Goal: Transaction & Acquisition: Obtain resource

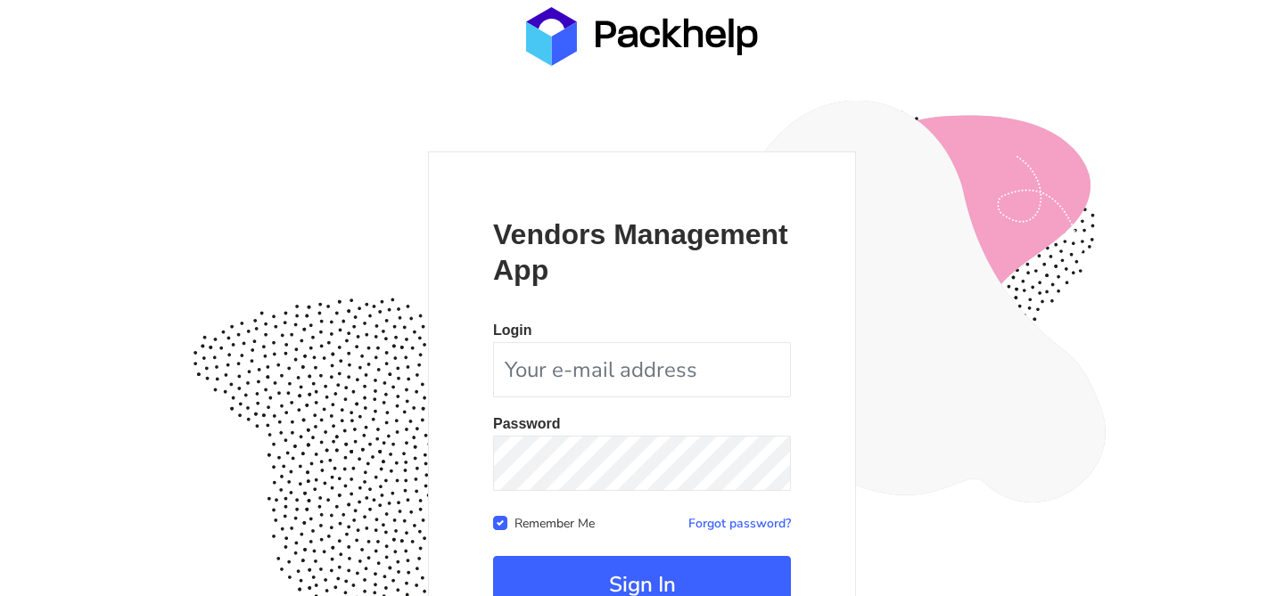
scroll to position [173, 0]
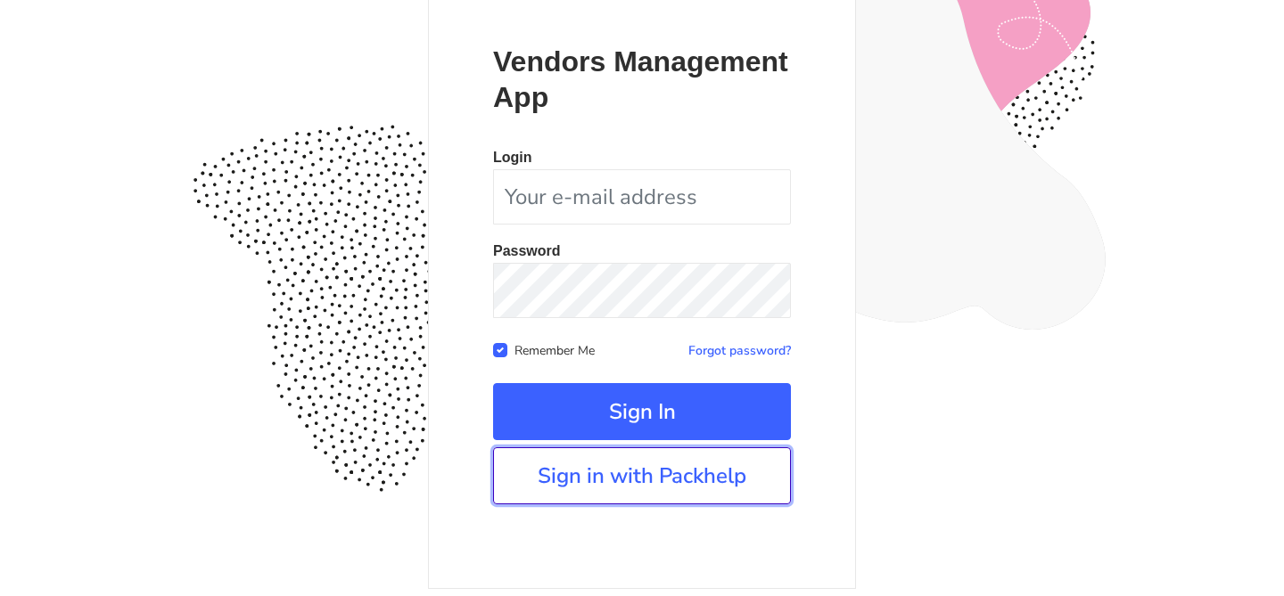
click at [666, 485] on link "Sign in with Packhelp" at bounding box center [642, 476] width 298 height 57
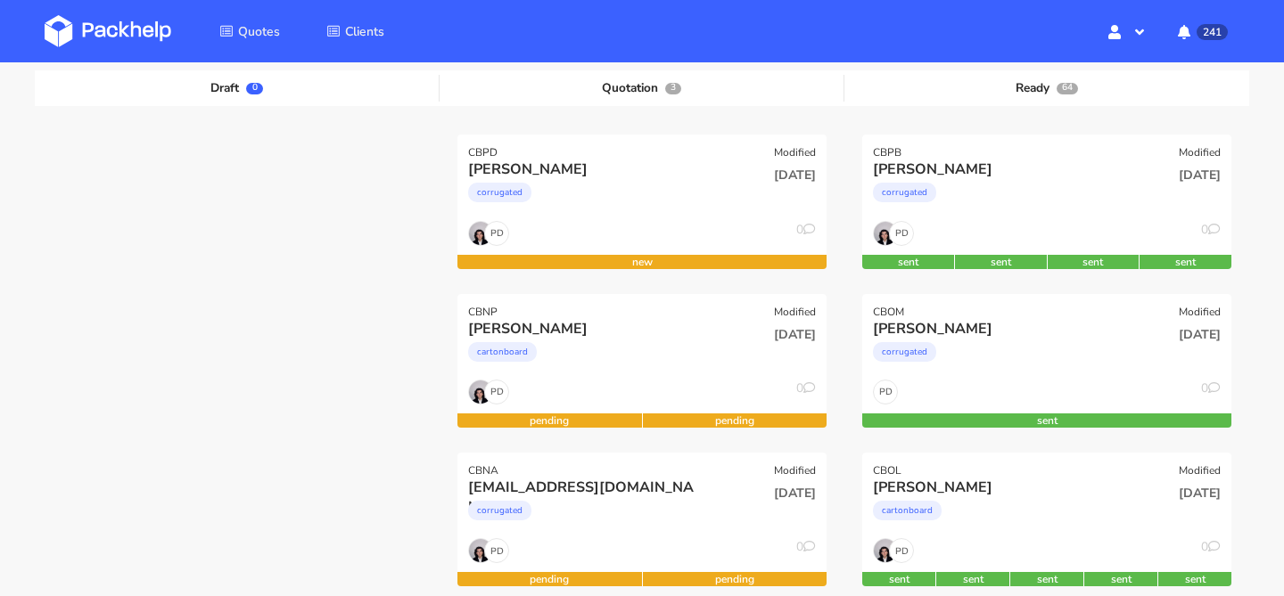
scroll to position [194, 0]
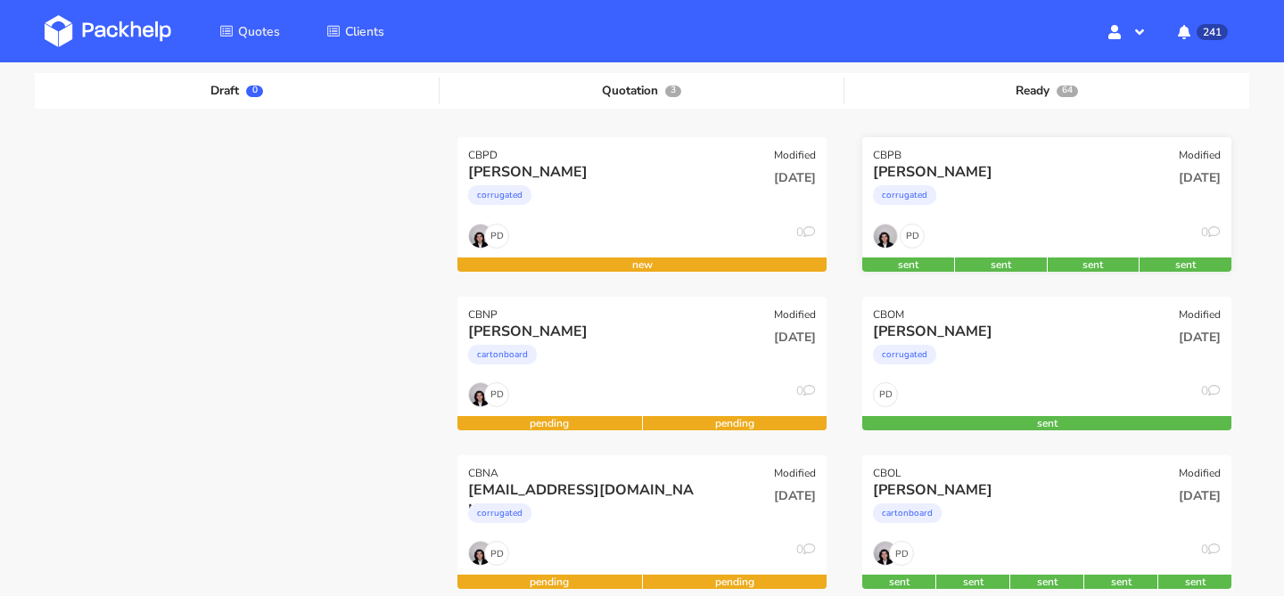
click at [1141, 189] on div "[DATE]" at bounding box center [1171, 192] width 124 height 61
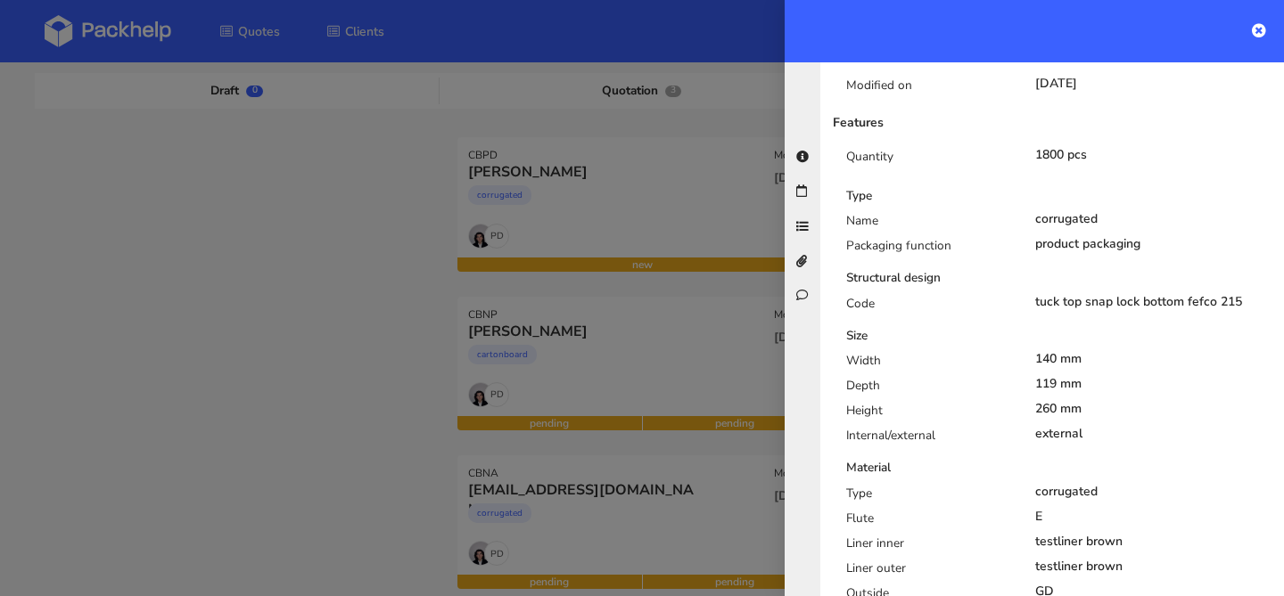
scroll to position [129, 0]
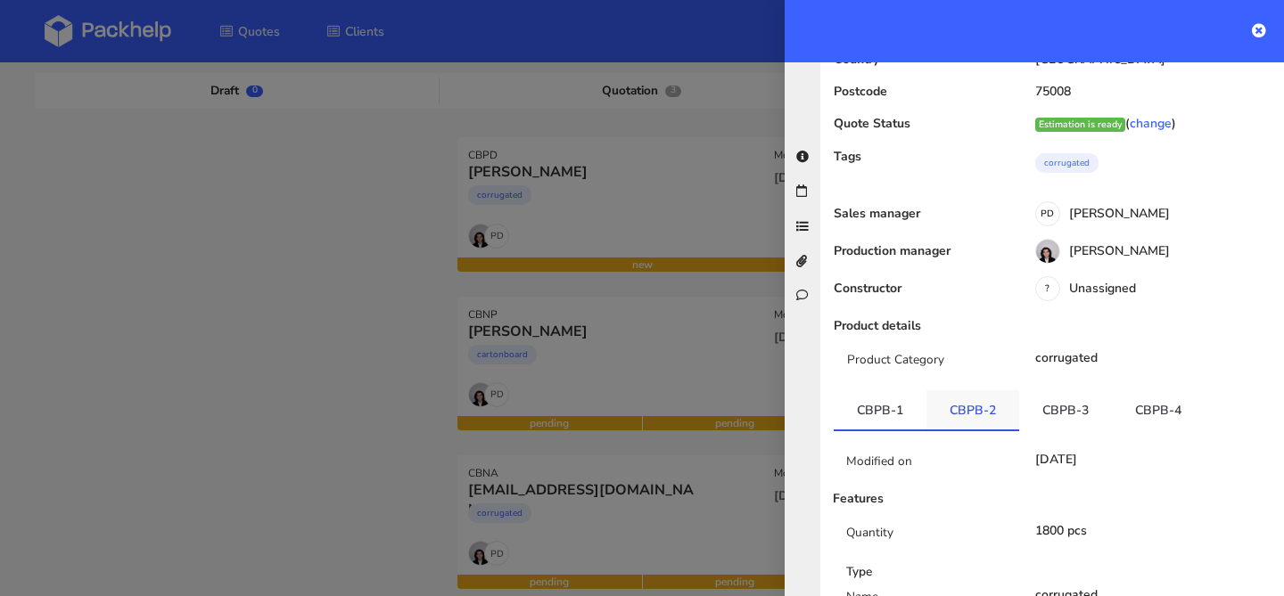
click at [945, 400] on link "CBPB-2" at bounding box center [972, 409] width 93 height 39
click at [1073, 406] on link "CBPB-3" at bounding box center [1065, 409] width 93 height 39
click at [1128, 403] on link "CBPB-4" at bounding box center [1158, 409] width 93 height 39
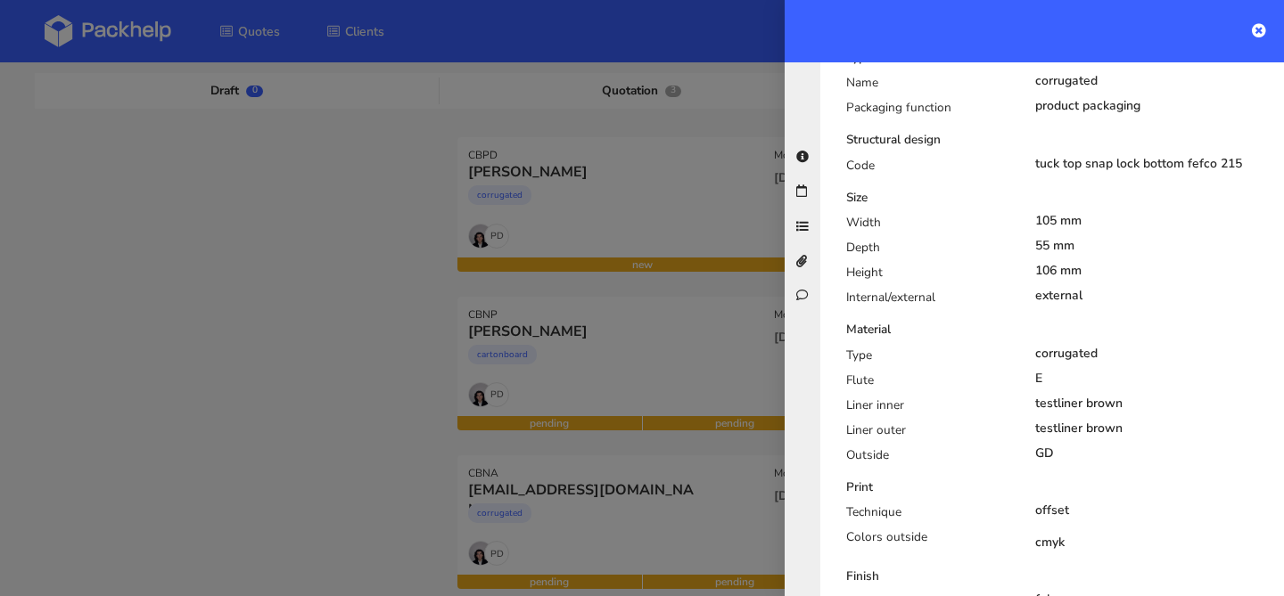
scroll to position [0, 0]
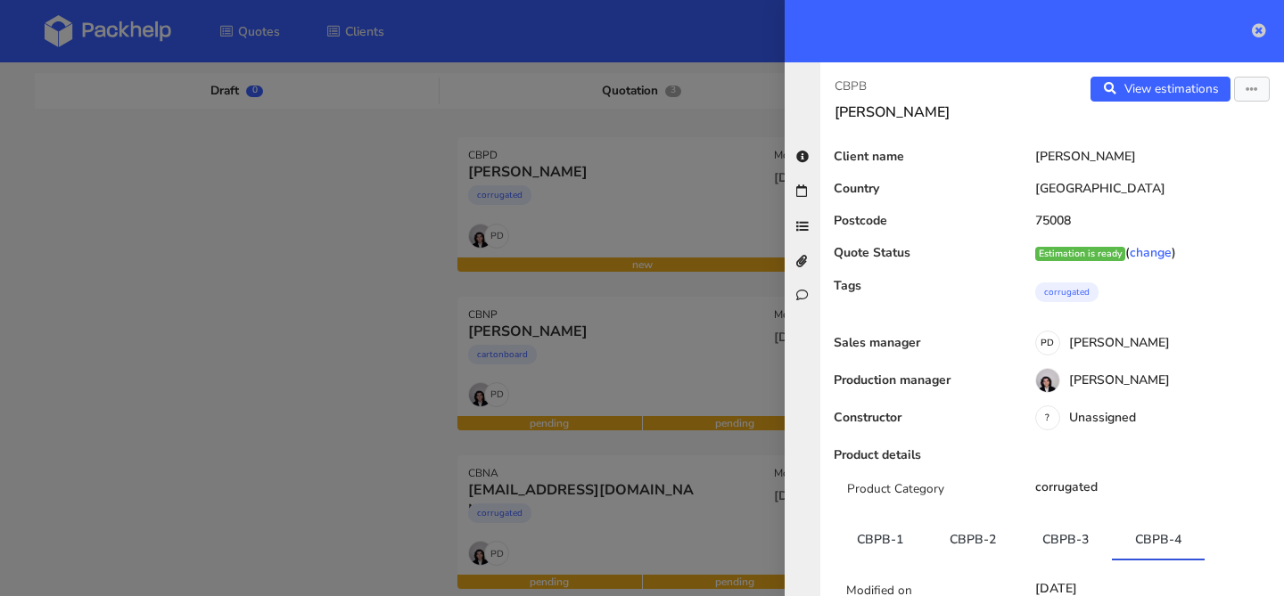
click at [1256, 33] on icon at bounding box center [1259, 30] width 14 height 14
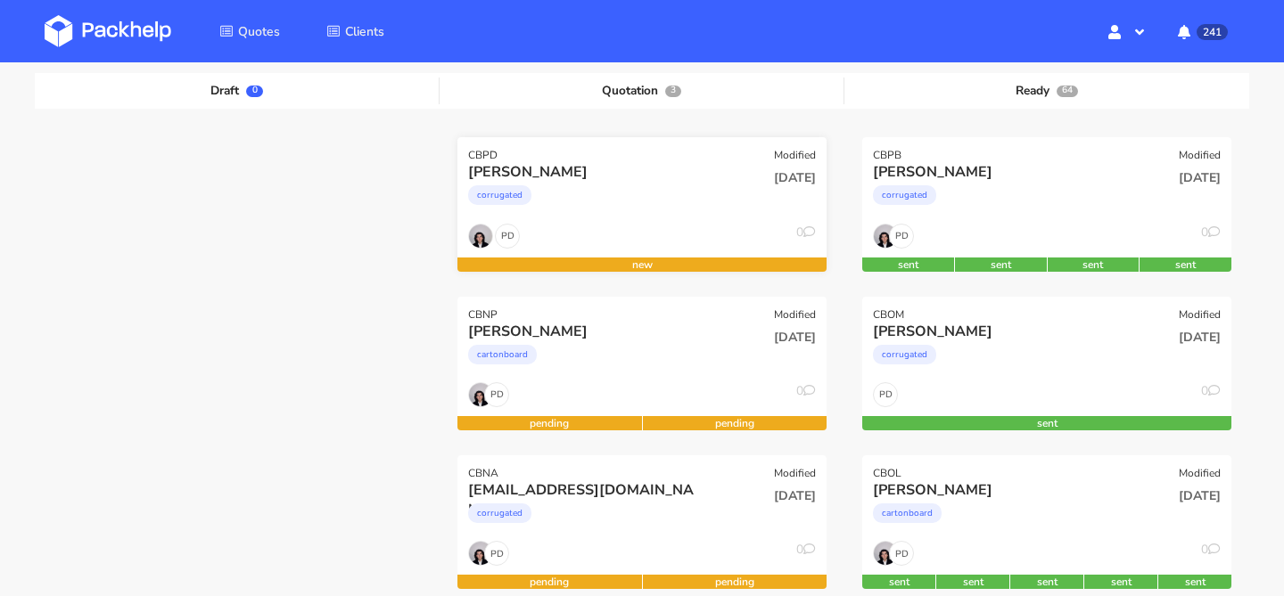
click at [676, 224] on div "PD 0" at bounding box center [641, 241] width 369 height 34
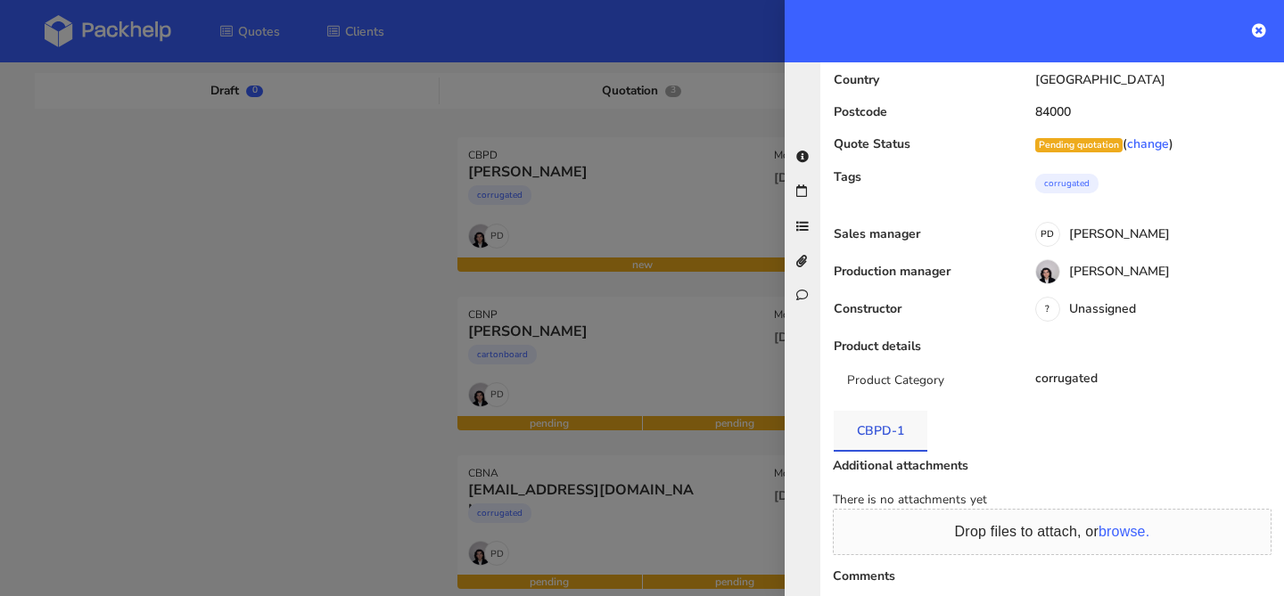
scroll to position [111, 0]
click at [888, 431] on link "CBPD-1" at bounding box center [881, 428] width 94 height 39
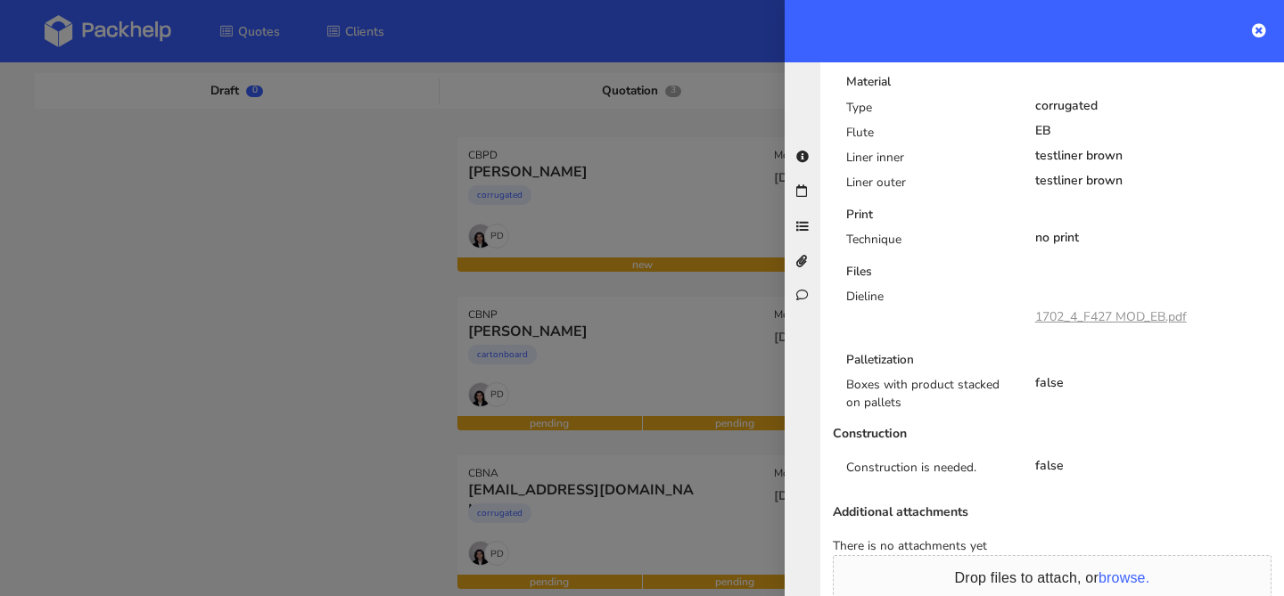
scroll to position [872, 0]
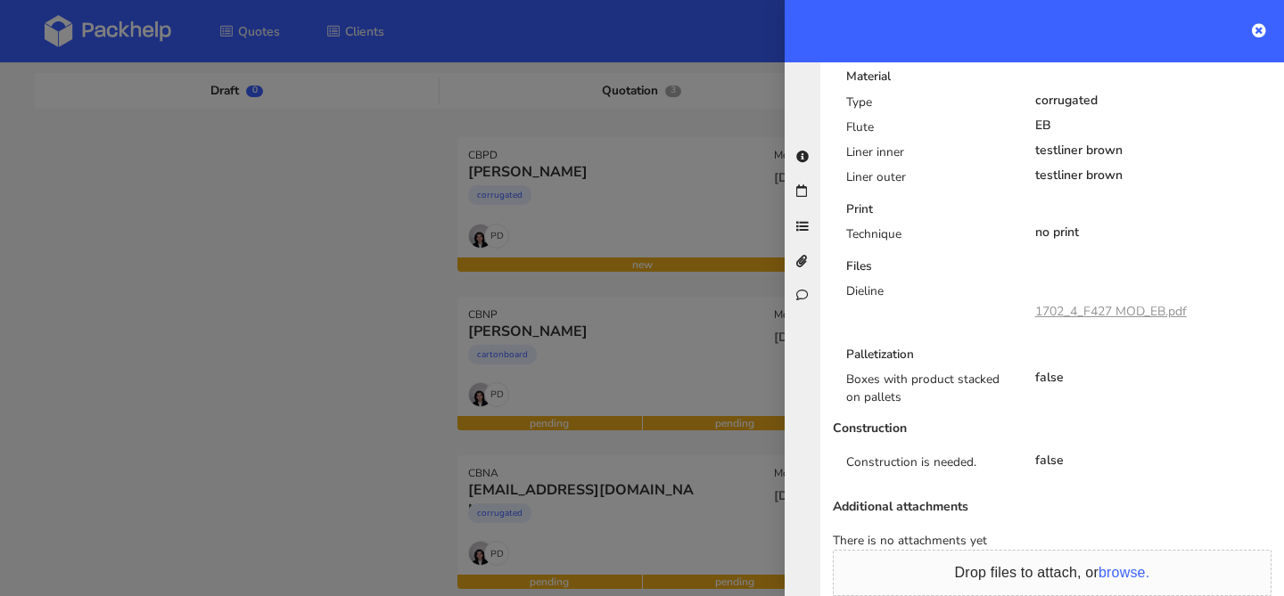
click at [375, 331] on div at bounding box center [642, 298] width 1284 height 596
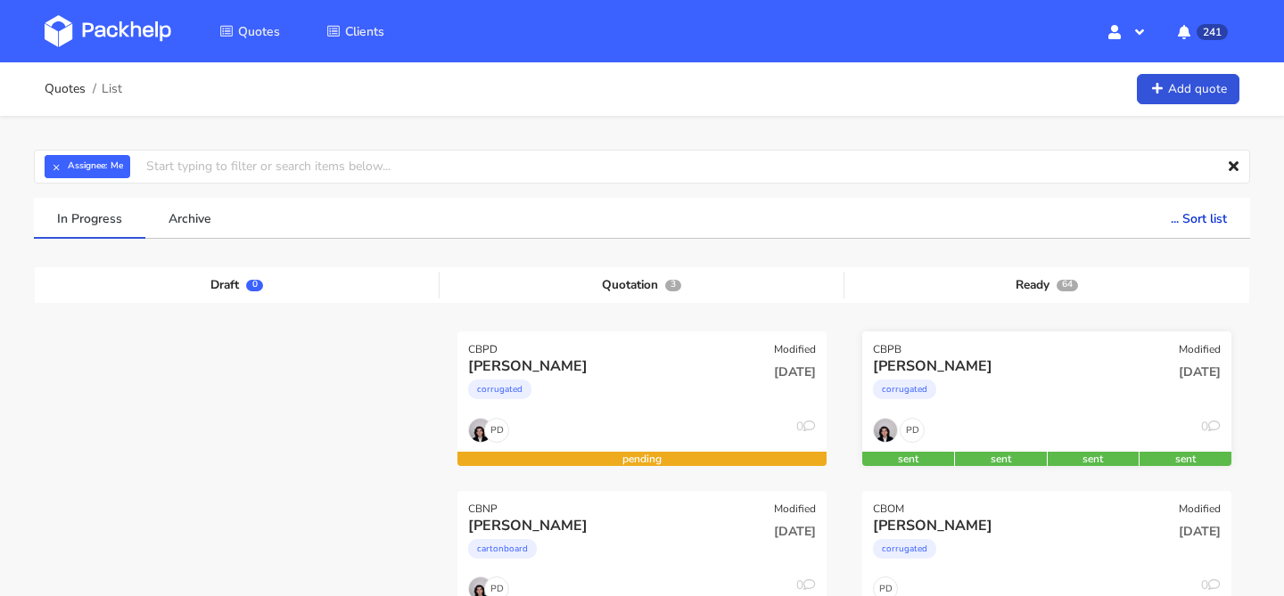
click at [1006, 390] on div "corrugated" at bounding box center [991, 394] width 236 height 36
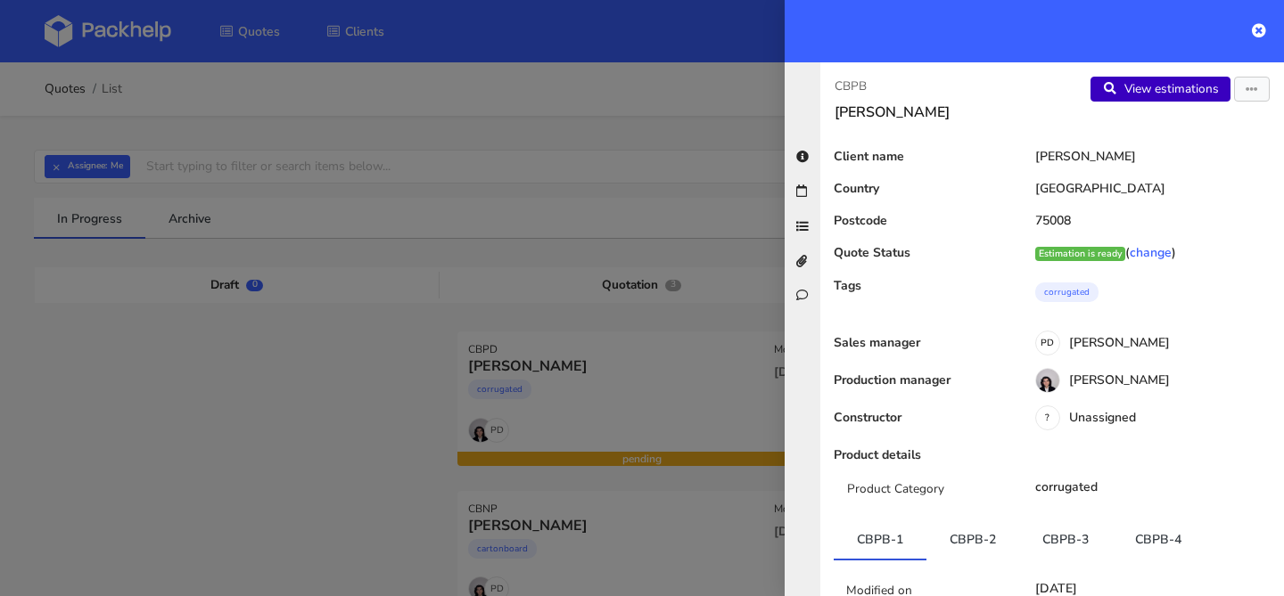
click at [1164, 86] on link "View estimations" at bounding box center [1160, 89] width 140 height 25
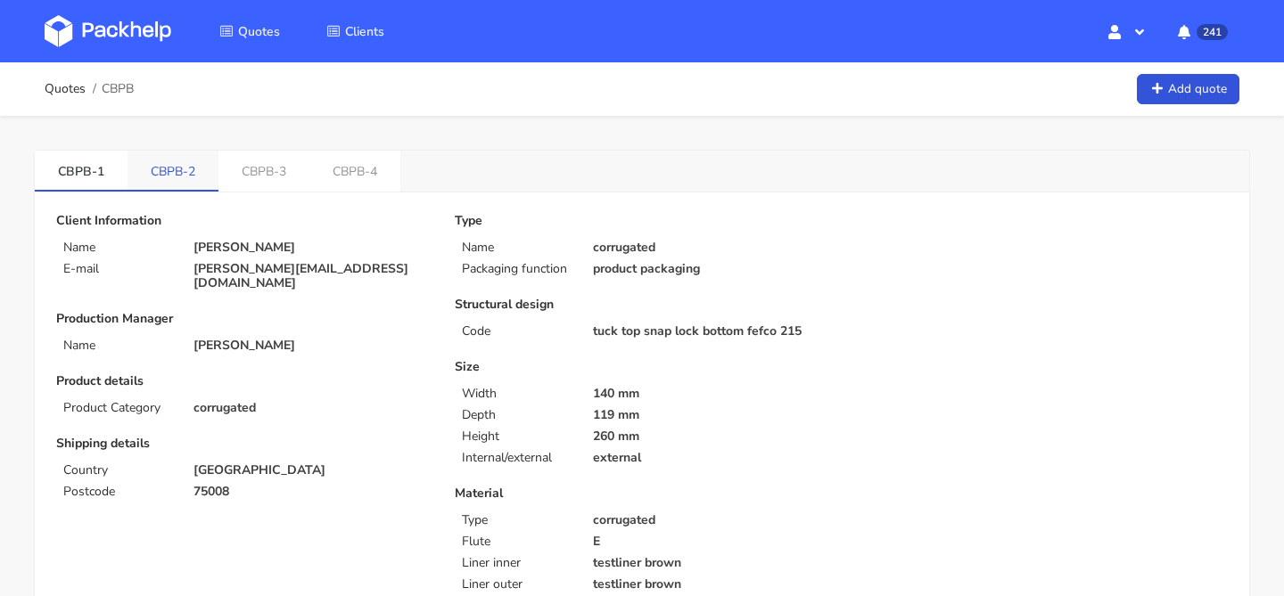
click at [179, 186] on link "CBPB-2" at bounding box center [172, 170] width 91 height 39
click at [238, 179] on link "CBPB-3" at bounding box center [265, 170] width 91 height 39
click at [337, 172] on link "CBPB-4" at bounding box center [358, 170] width 91 height 39
